Goal: Register for event/course

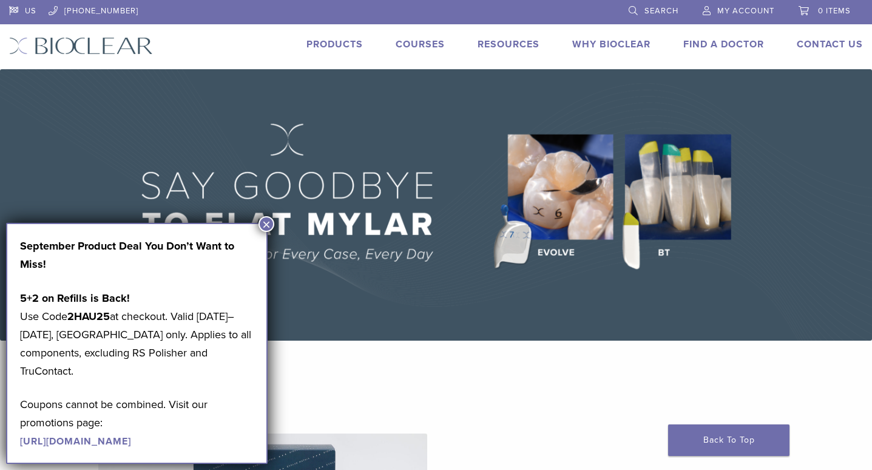
click at [672, 221] on img at bounding box center [436, 204] width 872 height 271
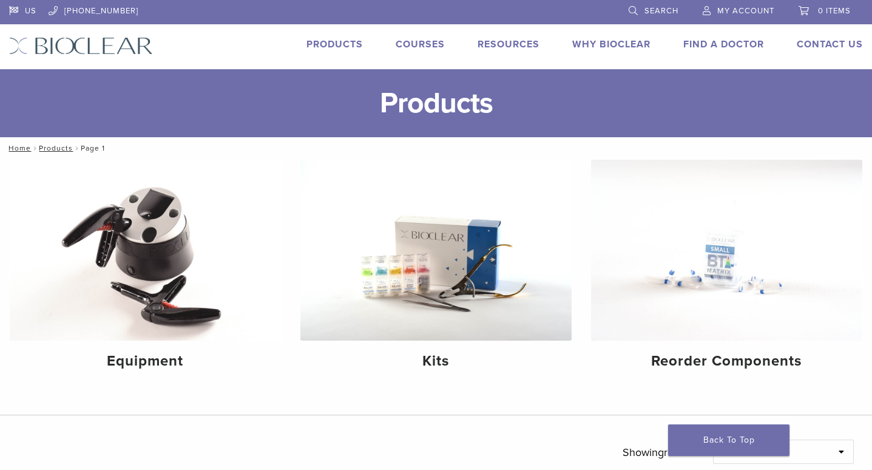
click at [121, 47] on img at bounding box center [81, 46] width 144 height 18
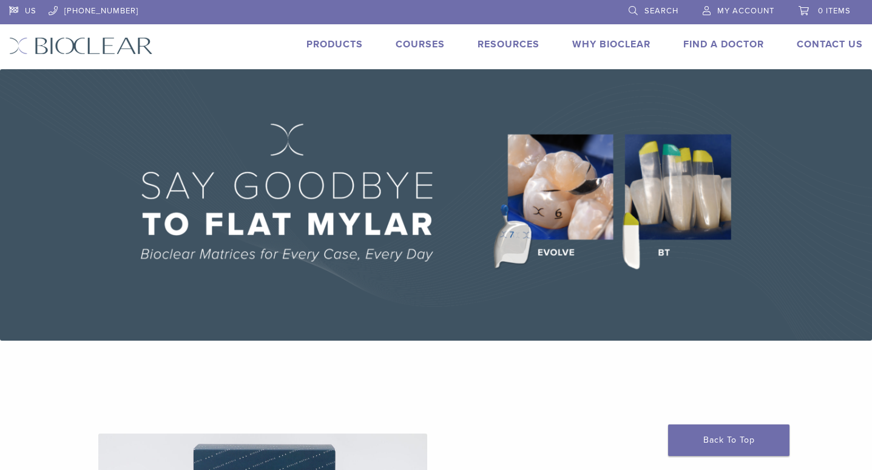
click at [658, 200] on img at bounding box center [436, 204] width 872 height 271
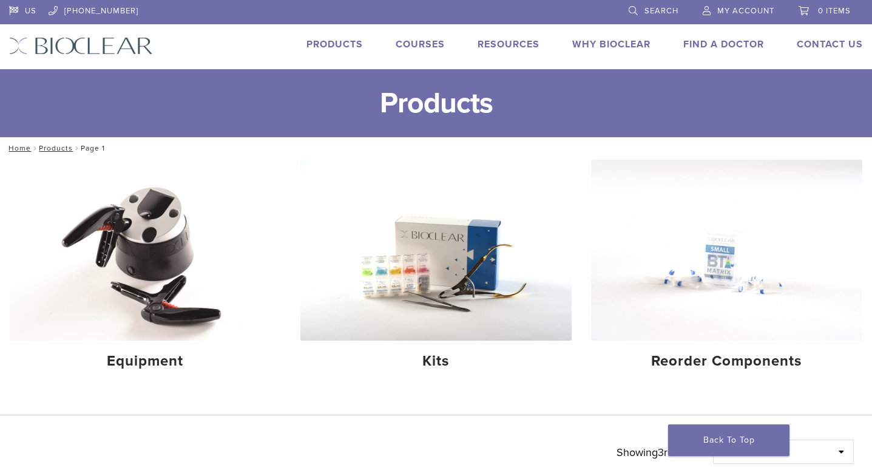
click at [86, 46] on img at bounding box center [81, 46] width 144 height 18
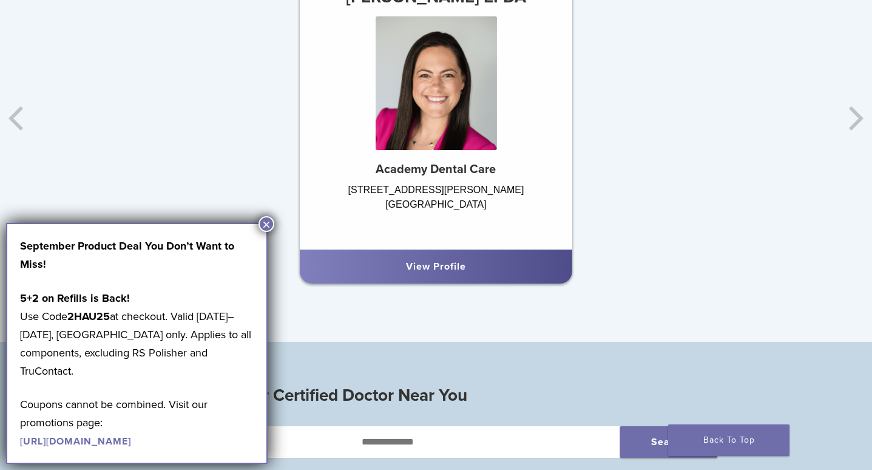
scroll to position [971, 0]
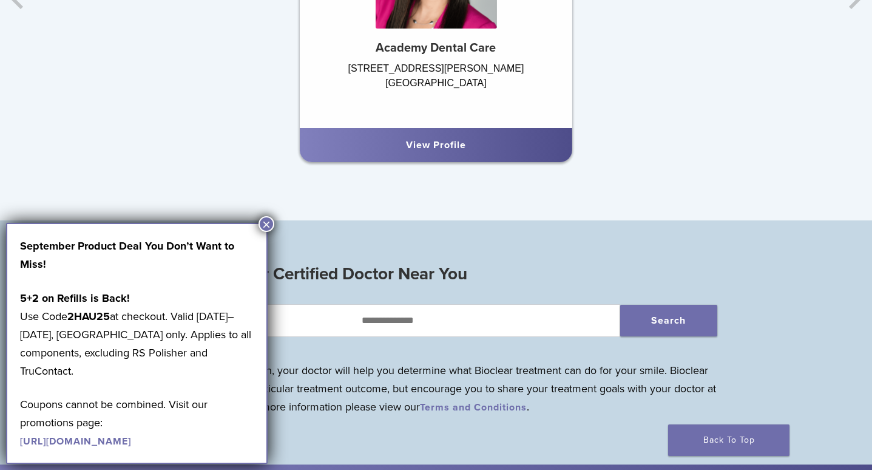
click at [399, 143] on div "View Profile" at bounding box center [436, 145] width 253 height 15
click at [438, 151] on link "View Profile" at bounding box center [436, 145] width 60 height 12
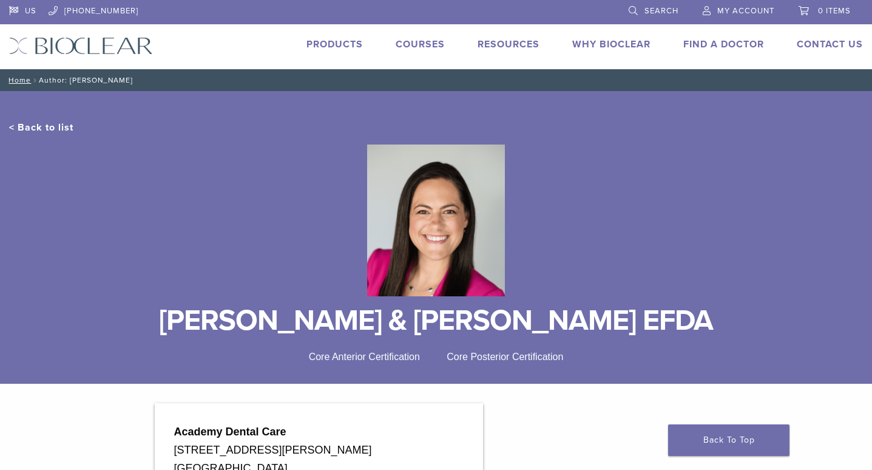
click at [420, 50] on link "Courses" at bounding box center [420, 44] width 49 height 12
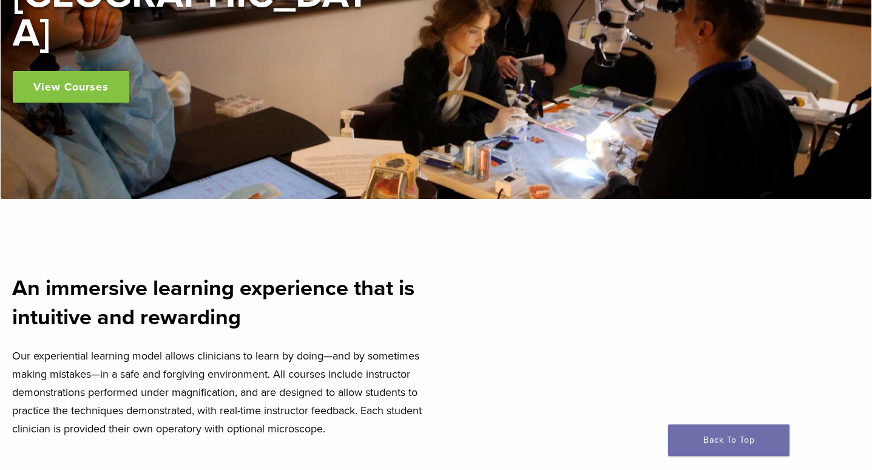
scroll to position [243, 0]
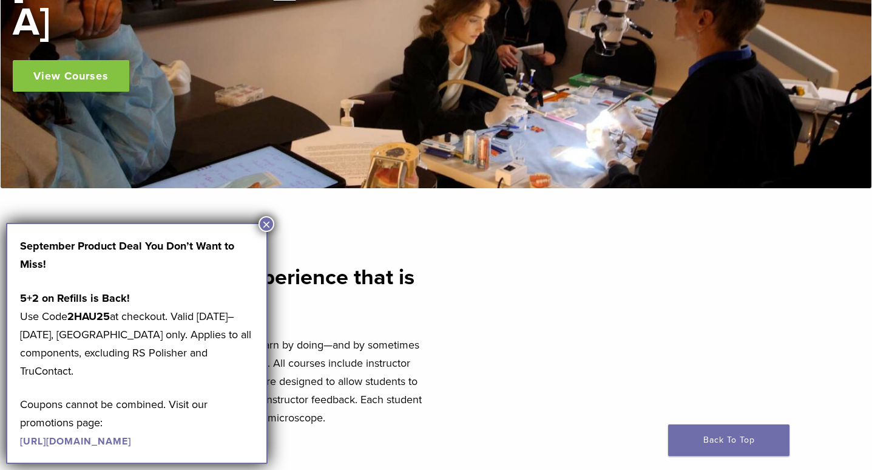
click at [106, 60] on link "View Courses" at bounding box center [71, 76] width 117 height 32
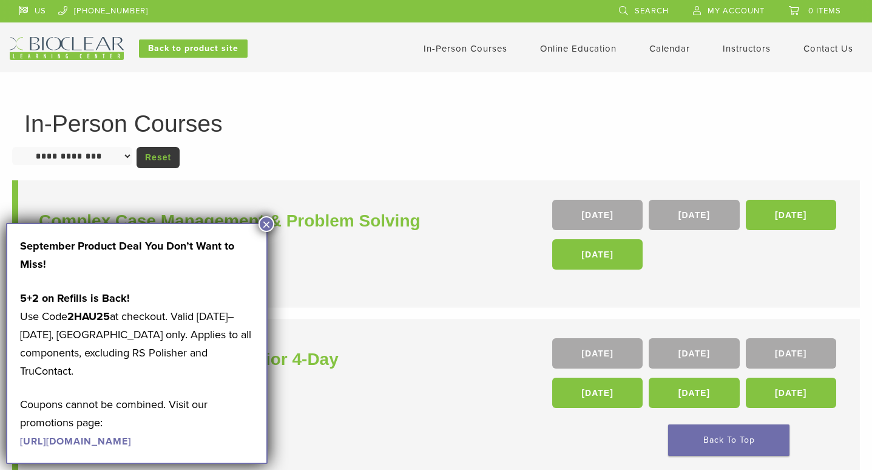
click at [271, 225] on button "×" at bounding box center [267, 224] width 16 height 16
